Goal: Task Accomplishment & Management: Use online tool/utility

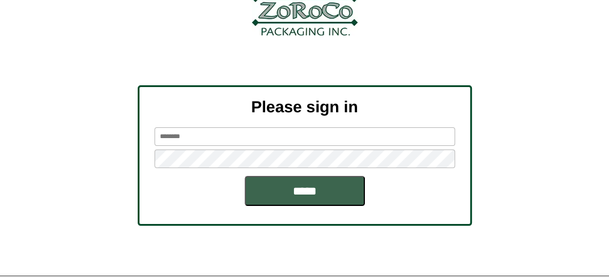
scroll to position [156, 0]
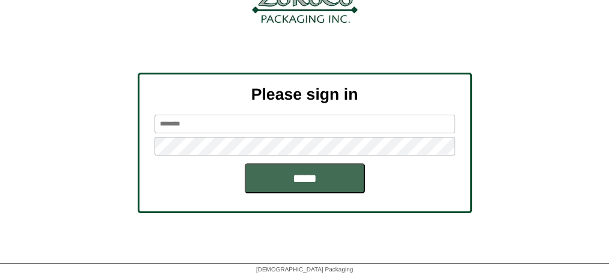
type input "*******"
click at [300, 185] on input "*****" at bounding box center [305, 179] width 120 height 30
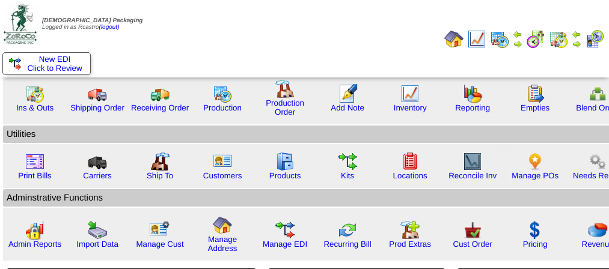
click at [519, 46] on img at bounding box center [518, 44] width 10 height 10
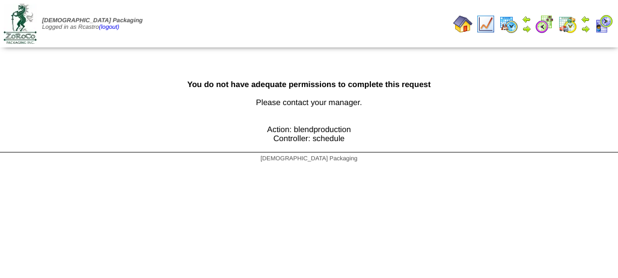
click at [506, 27] on img at bounding box center [508, 23] width 19 height 19
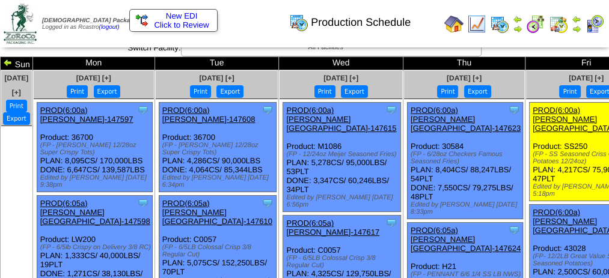
scroll to position [5, 0]
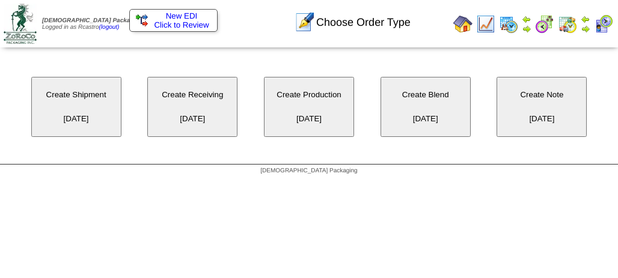
click at [298, 112] on button "Create Production 10/11/2025" at bounding box center [309, 107] width 90 height 60
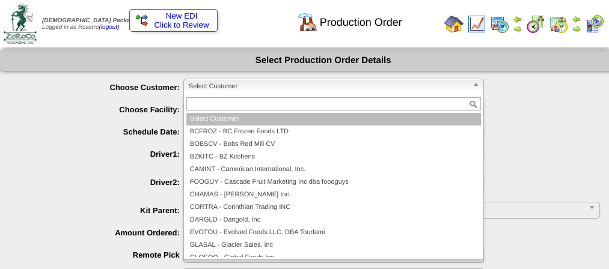
click at [277, 79] on span "Select Customer" at bounding box center [328, 86] width 279 height 14
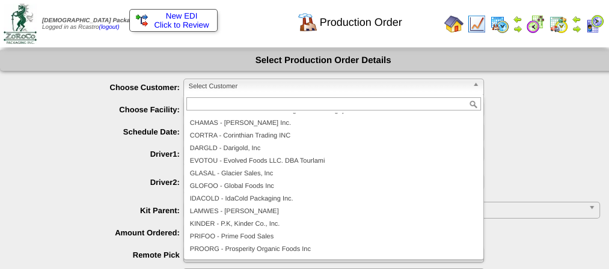
scroll to position [75, 0]
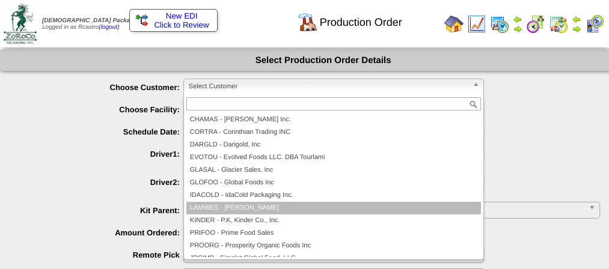
click at [250, 210] on li "LAMWES - [PERSON_NAME]" at bounding box center [333, 208] width 295 height 13
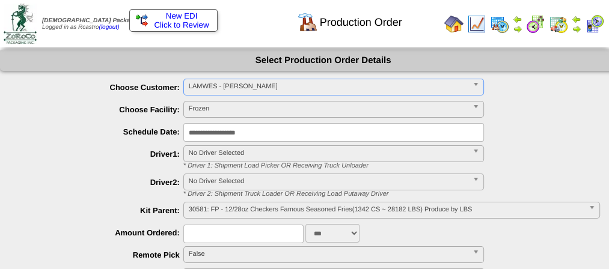
click at [245, 216] on span "30581: FP - 12/28oz Checkers Famous Seasoned Fries(1342 CS ~ 28182 LBS) Produce…" at bounding box center [386, 210] width 395 height 14
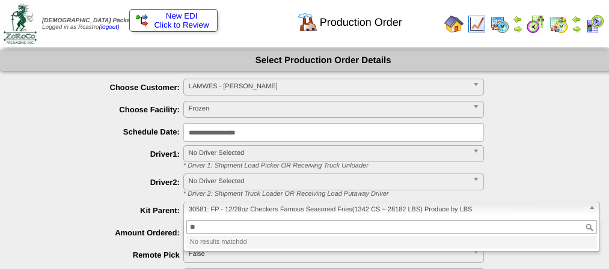
type input "*"
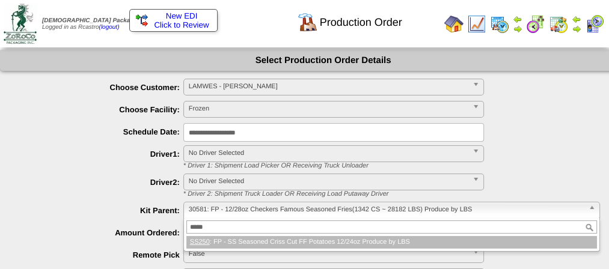
type input "*****"
click at [251, 239] on li "SS250 : FP - SS Seasoned Criss Cut FF Potatoes 12/24oz Produce by LBS" at bounding box center [391, 242] width 411 height 13
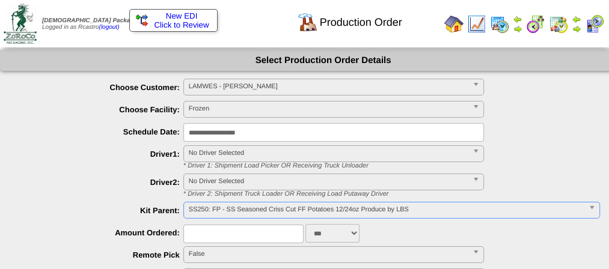
click at [236, 233] on input "text" at bounding box center [243, 234] width 120 height 19
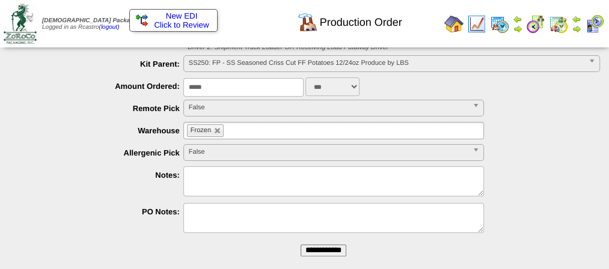
scroll to position [150, 0]
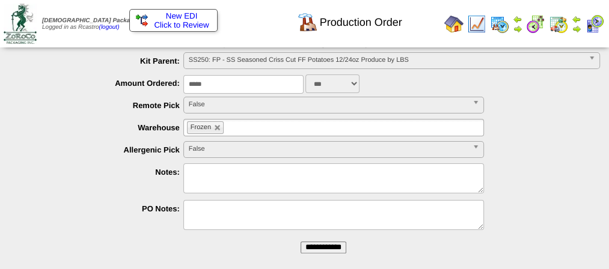
type input "*****"
click at [221, 179] on textarea at bounding box center [333, 179] width 301 height 30
type textarea "****"
click at [320, 247] on input "**********" at bounding box center [324, 248] width 46 height 12
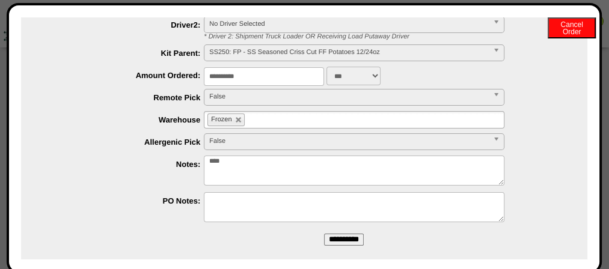
scroll to position [173, 0]
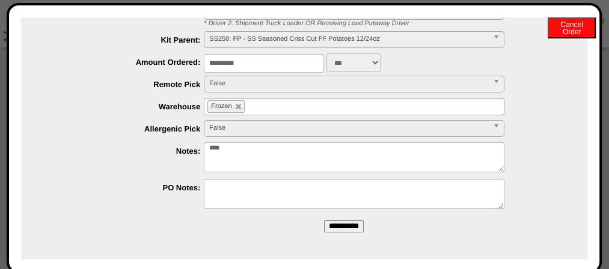
click at [338, 221] on input "**********" at bounding box center [344, 227] width 40 height 12
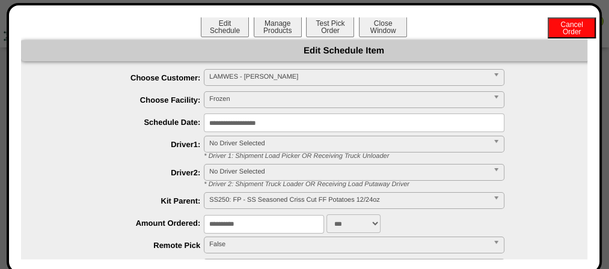
scroll to position [0, 0]
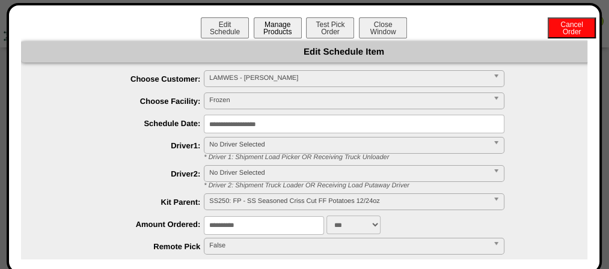
click at [271, 35] on button "Manage Products" at bounding box center [278, 27] width 48 height 21
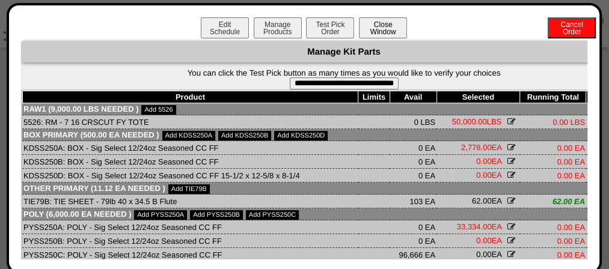
click at [376, 28] on button "Close Window" at bounding box center [383, 27] width 48 height 21
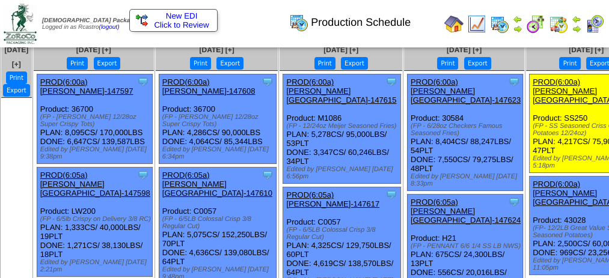
scroll to position [34, 0]
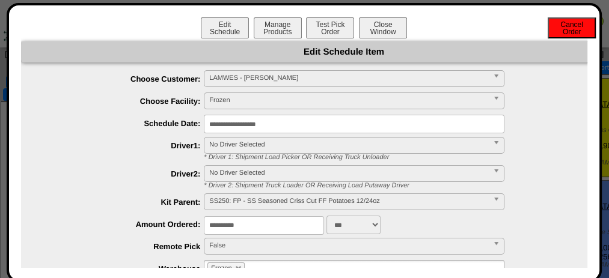
click at [570, 21] on button "Cancel Order" at bounding box center [572, 27] width 48 height 21
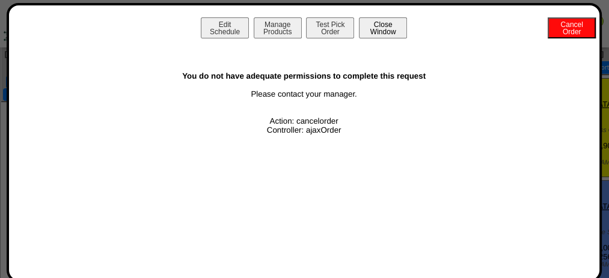
click at [393, 34] on button "Close Window" at bounding box center [383, 27] width 48 height 21
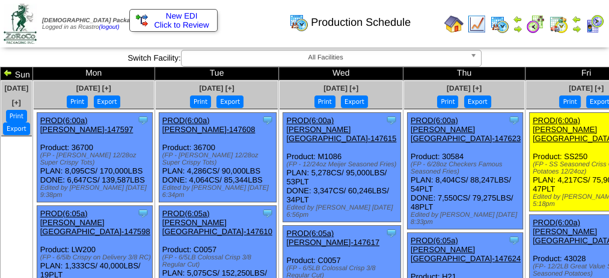
click at [576, 28] on img at bounding box center [577, 29] width 10 height 10
click at [576, 31] on img at bounding box center [577, 29] width 10 height 10
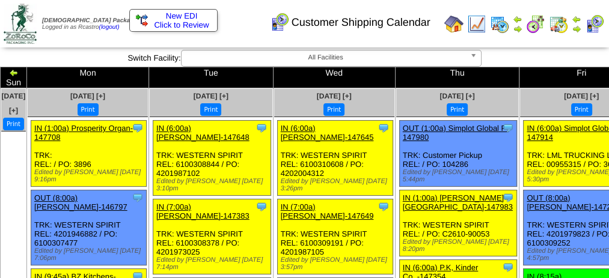
click at [501, 26] on img at bounding box center [499, 23] width 19 height 19
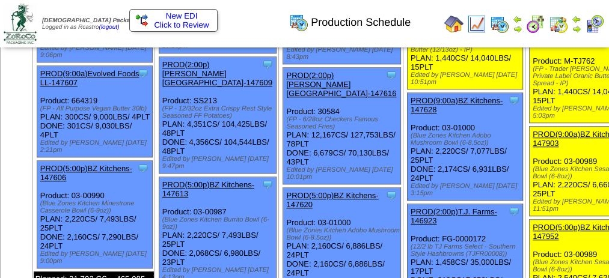
scroll to position [589, 0]
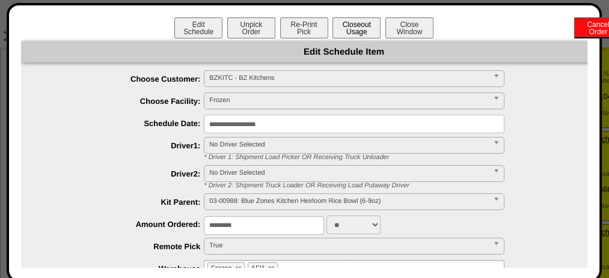
click at [354, 34] on button "Closeout Usage" at bounding box center [357, 27] width 48 height 21
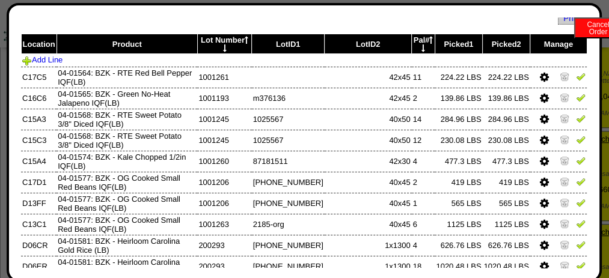
scroll to position [0, 0]
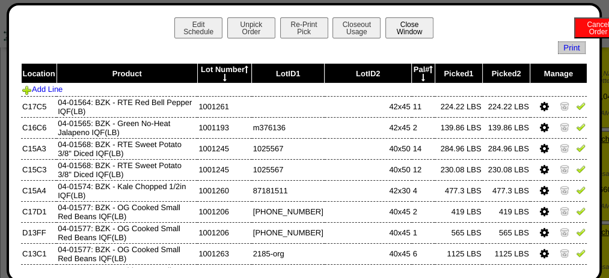
click at [409, 31] on button "Close Window" at bounding box center [409, 27] width 48 height 21
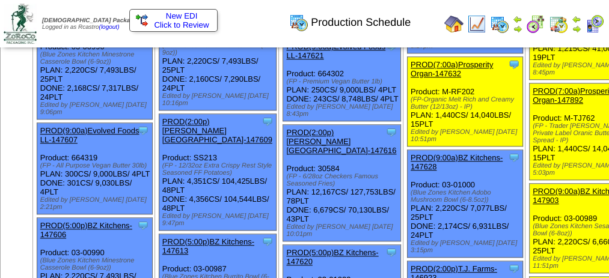
scroll to position [532, 0]
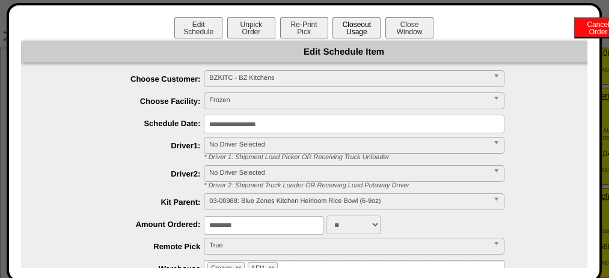
click at [339, 23] on button "Closeout Usage" at bounding box center [357, 27] width 48 height 21
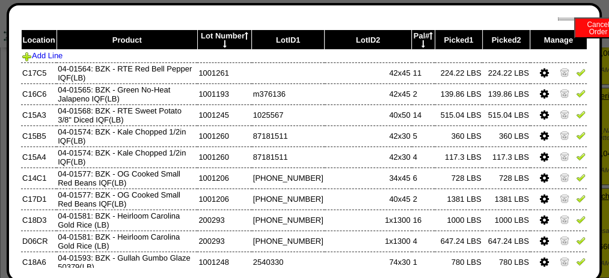
scroll to position [0, 0]
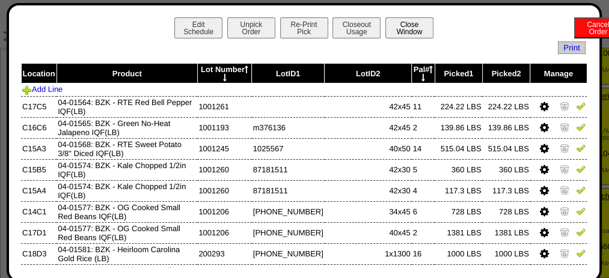
click at [410, 29] on button "Close Window" at bounding box center [409, 27] width 48 height 21
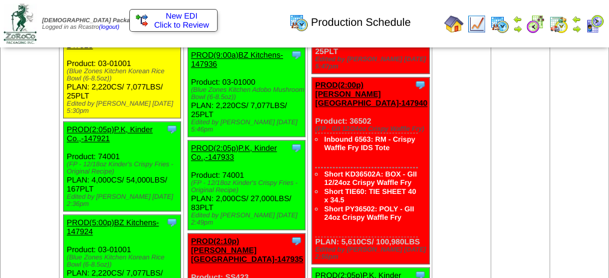
scroll to position [618, 0]
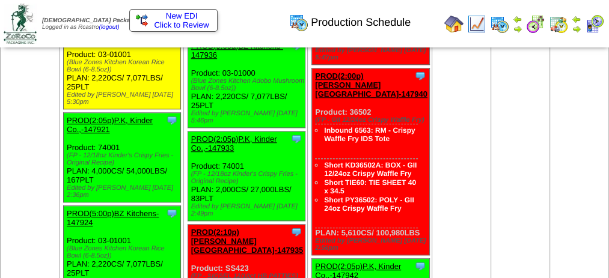
click at [126, 41] on link "PROD(9:00a)BZ Kitchens-147923" at bounding box center [113, 32] width 92 height 18
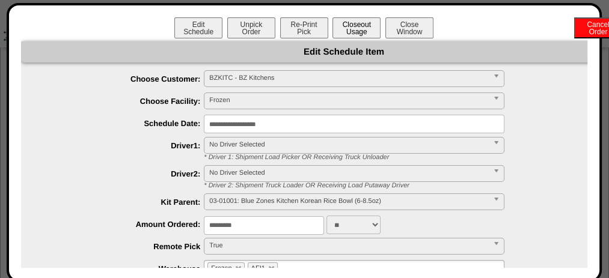
click at [358, 26] on button "Closeout Usage" at bounding box center [357, 27] width 48 height 21
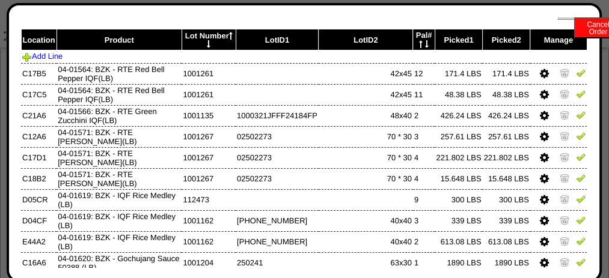
scroll to position [0, 0]
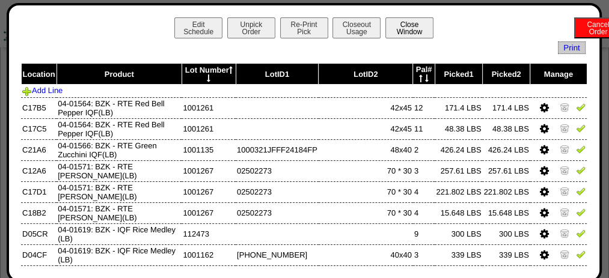
click at [412, 29] on button "Close Window" at bounding box center [409, 27] width 48 height 21
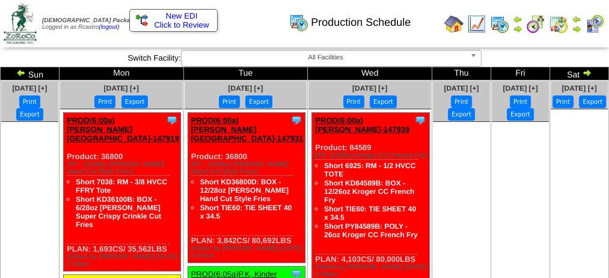
click at [481, 25] on div "Production Schedule" at bounding box center [309, 18] width 348 height 33
click at [480, 21] on div "Production Schedule" at bounding box center [309, 18] width 348 height 33
click at [479, 25] on div "Production Schedule" at bounding box center [309, 18] width 348 height 33
click at [477, 28] on div "Production Schedule" at bounding box center [309, 18] width 348 height 33
click at [477, 26] on div "Production Schedule" at bounding box center [309, 18] width 348 height 33
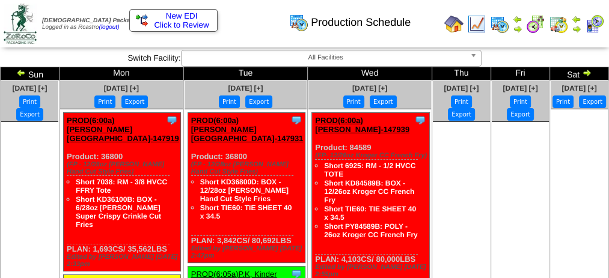
click at [477, 26] on div "Production Schedule" at bounding box center [309, 18] width 348 height 33
click at [483, 28] on img at bounding box center [476, 23] width 19 height 19
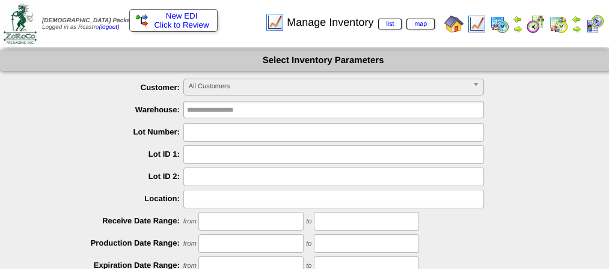
click at [231, 86] on span "All Customers" at bounding box center [328, 86] width 279 height 14
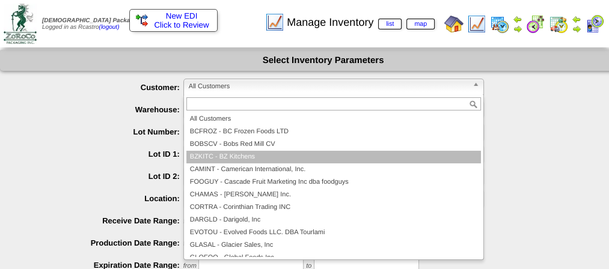
click at [219, 154] on li "BZKITC - BZ Kitchens" at bounding box center [333, 157] width 295 height 13
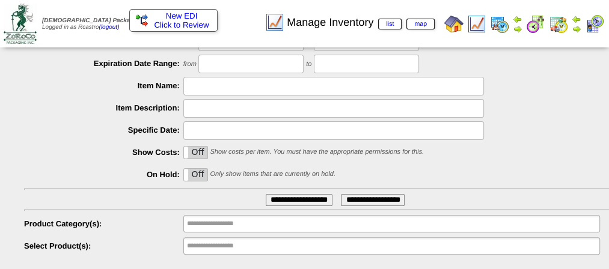
scroll to position [204, 0]
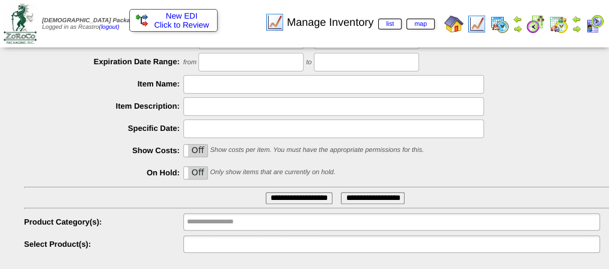
click at [216, 246] on input "text" at bounding box center [225, 244] width 77 height 15
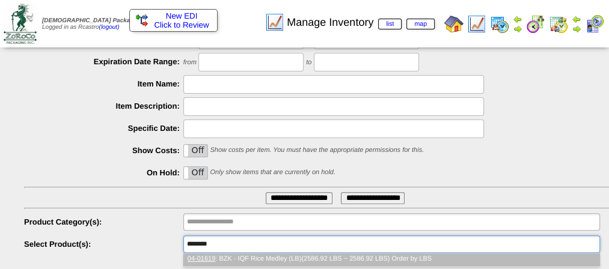
type input "********"
click at [221, 260] on li "04-01619 : BZK - IQF Rice Medley (LB)(2586.92 LBS ~ 2586.92 LBS) Order by LBS" at bounding box center [392, 259] width 416 height 13
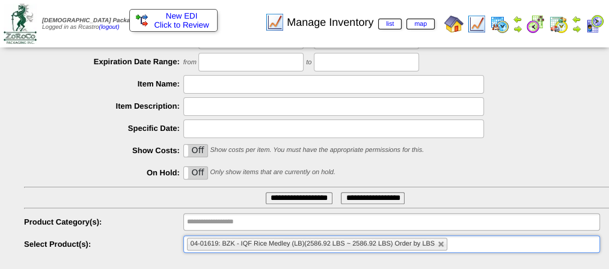
click at [288, 197] on input "**********" at bounding box center [299, 198] width 67 height 12
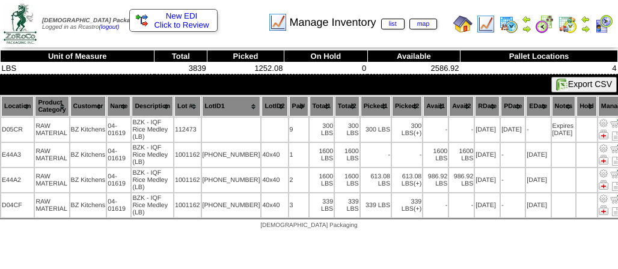
click at [464, 22] on div "Manage Inventory list map" at bounding box center [311, 18] width 352 height 33
click at [464, 29] on div "Manage Inventory list map" at bounding box center [311, 18] width 352 height 33
